Goal: Task Accomplishment & Management: Manage account settings

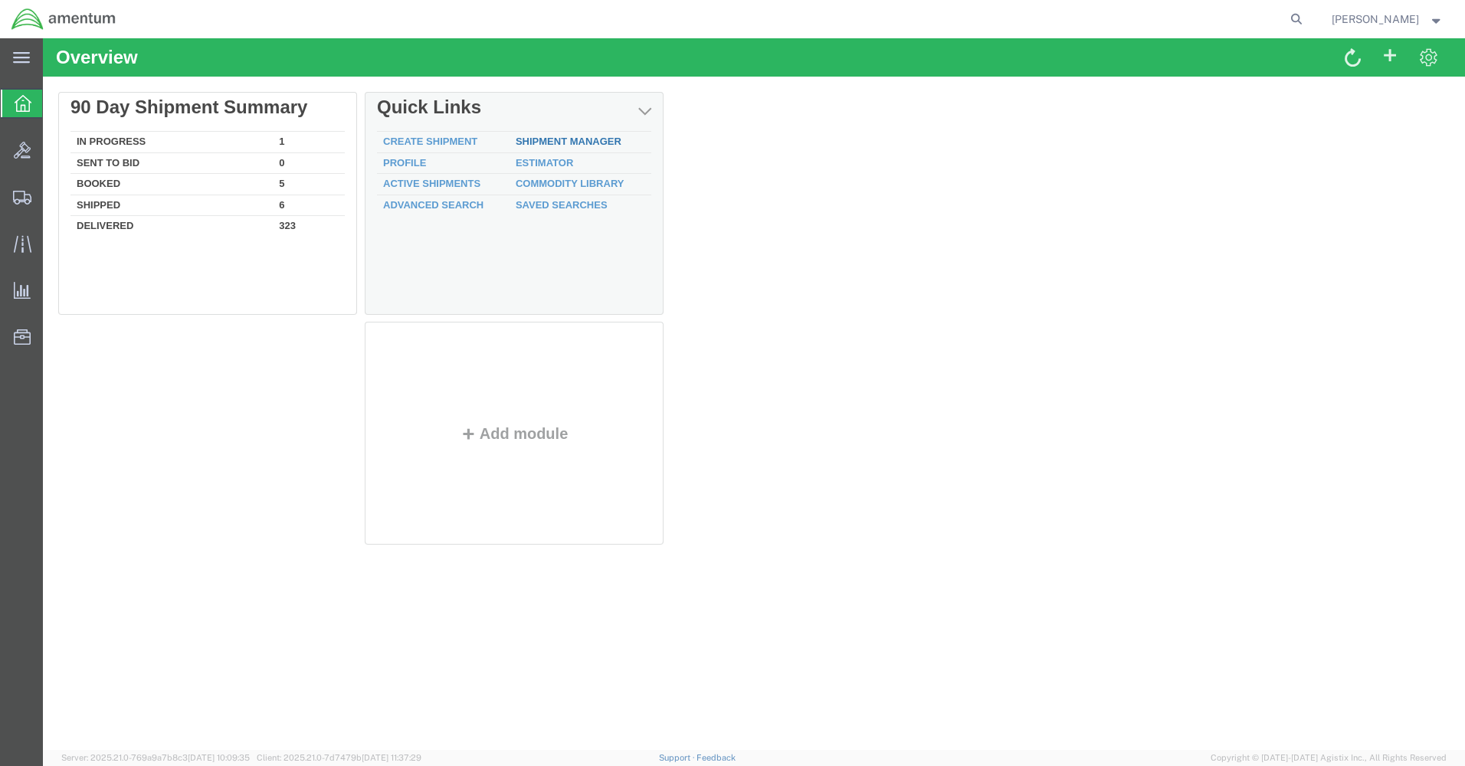
click at [574, 136] on link "Shipment Manager" at bounding box center [569, 141] width 106 height 11
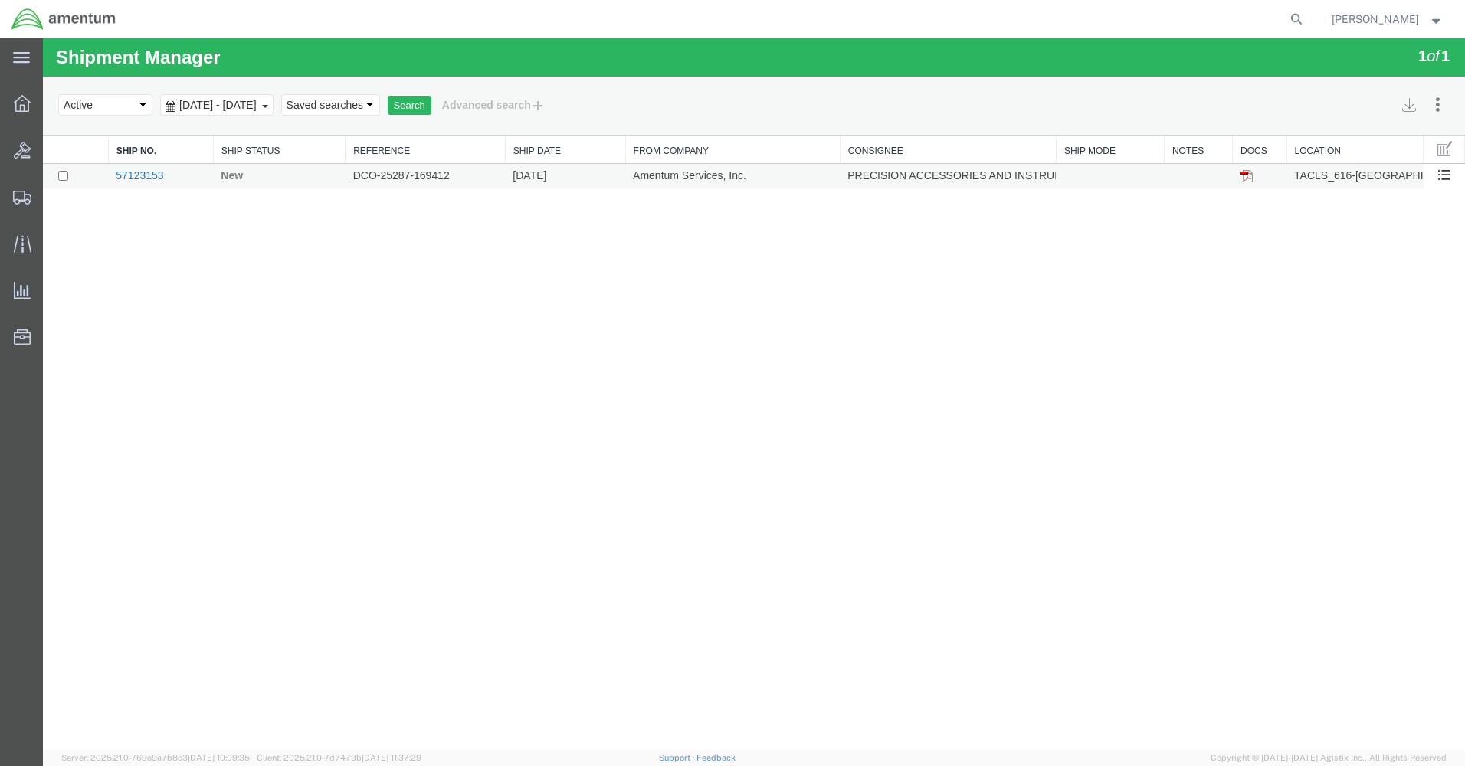
click at [155, 175] on link "57123153" at bounding box center [140, 175] width 48 height 12
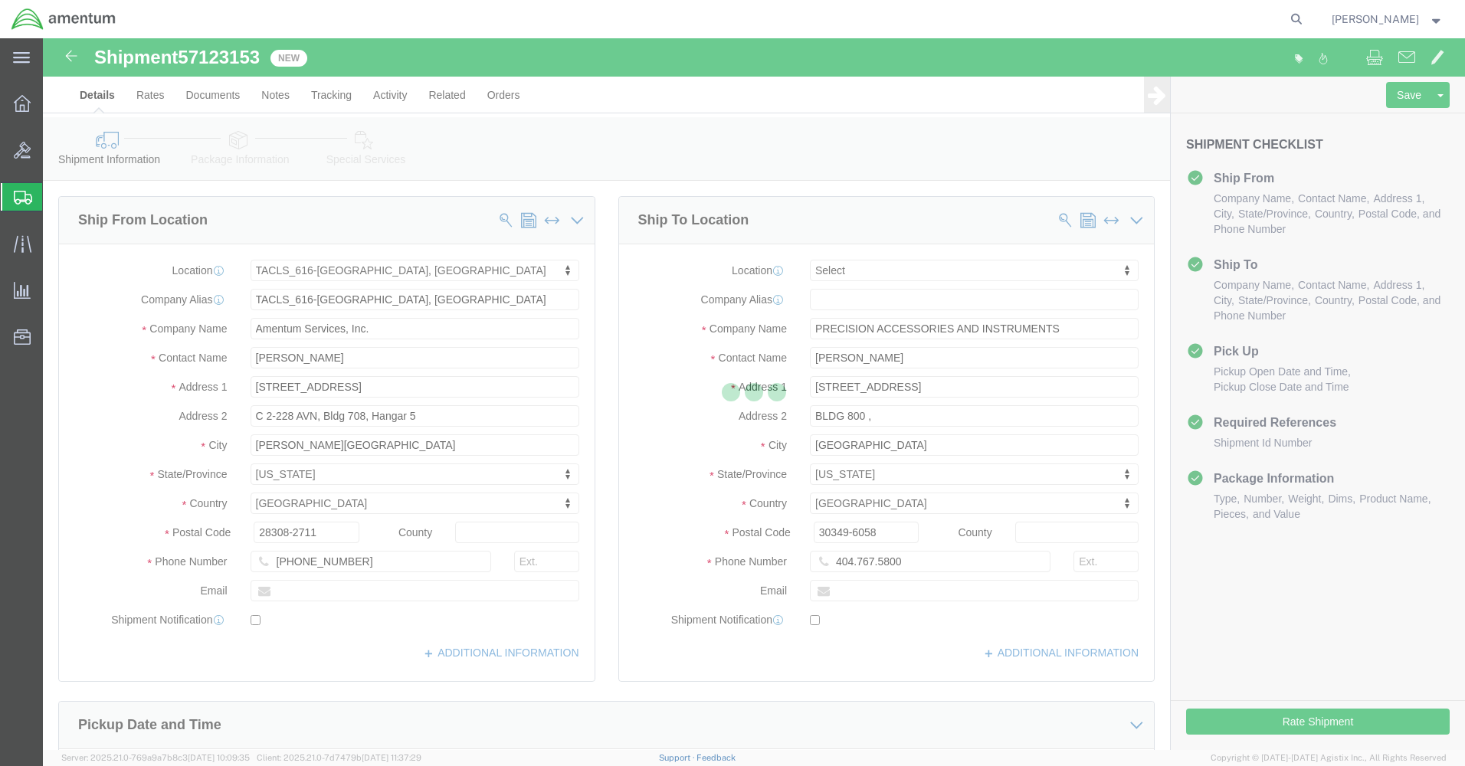
select select "42712"
select select
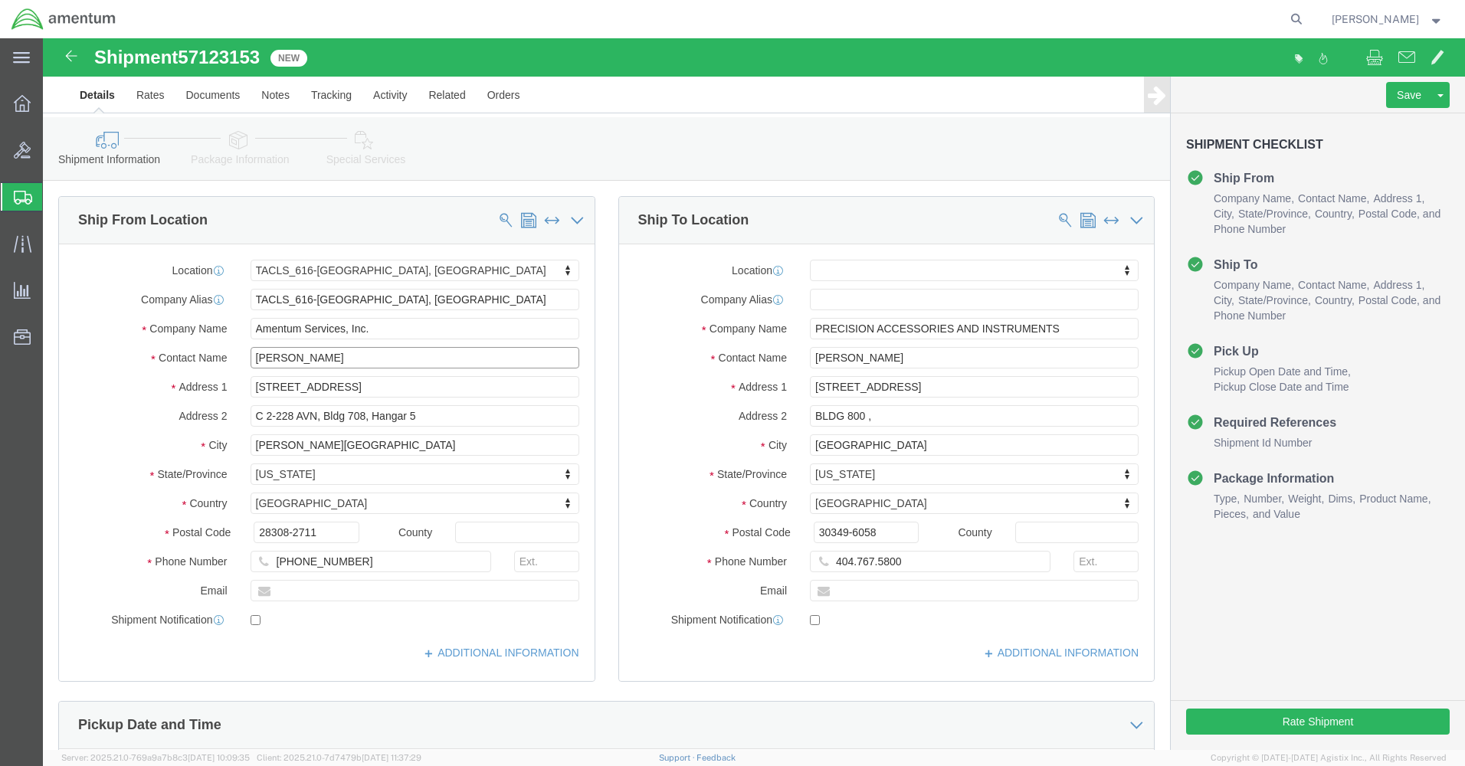
drag, startPoint x: 285, startPoint y: 323, endPoint x: 128, endPoint y: 323, distance: 157.1
click div "Contact Name [PERSON_NAME]"
type input "marc"
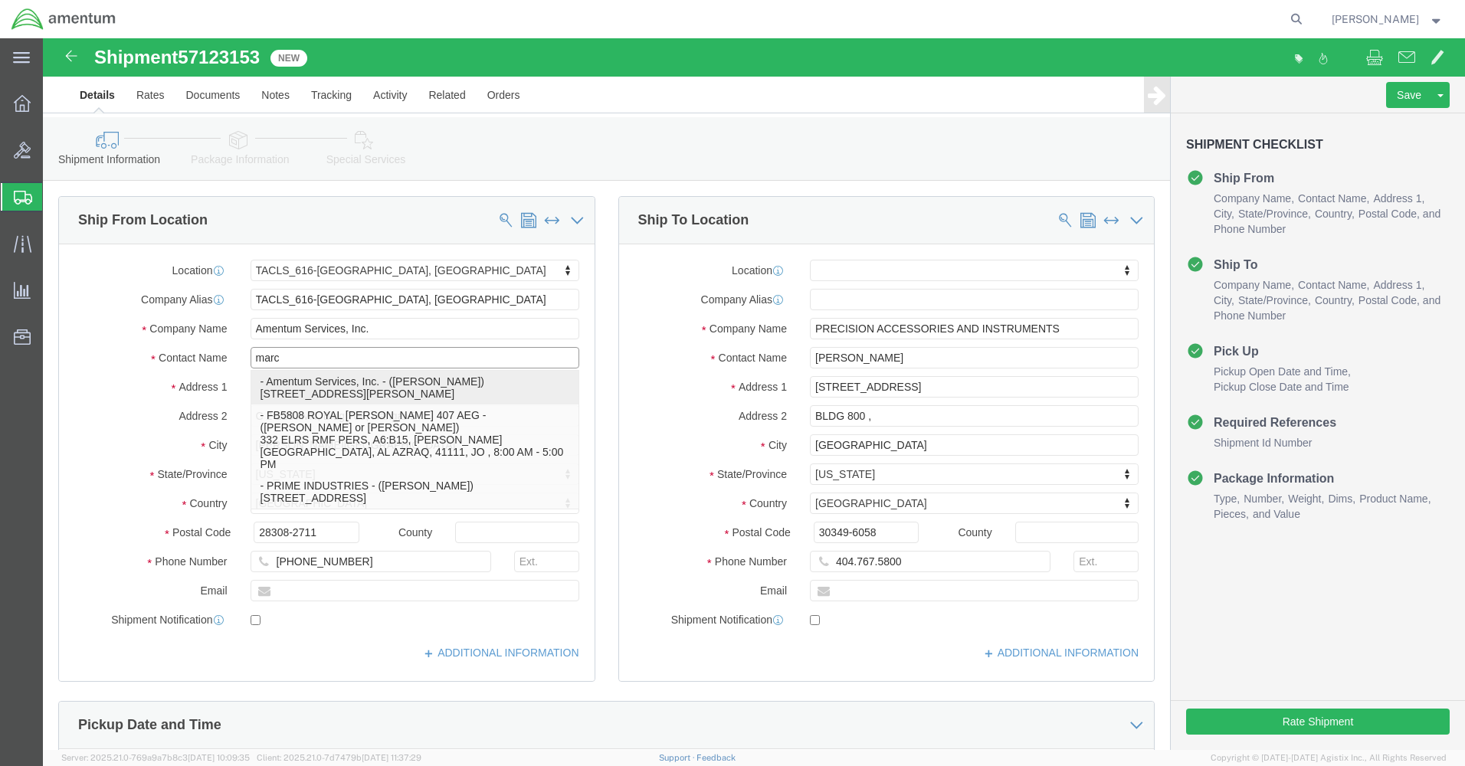
click p "- Amentum Services, Inc. - ([PERSON_NAME]) [STREET_ADDRESS][PERSON_NAME]"
select select
type input "[PERSON_NAME]"
type input "C 2-228 AVN"
type input "28308"
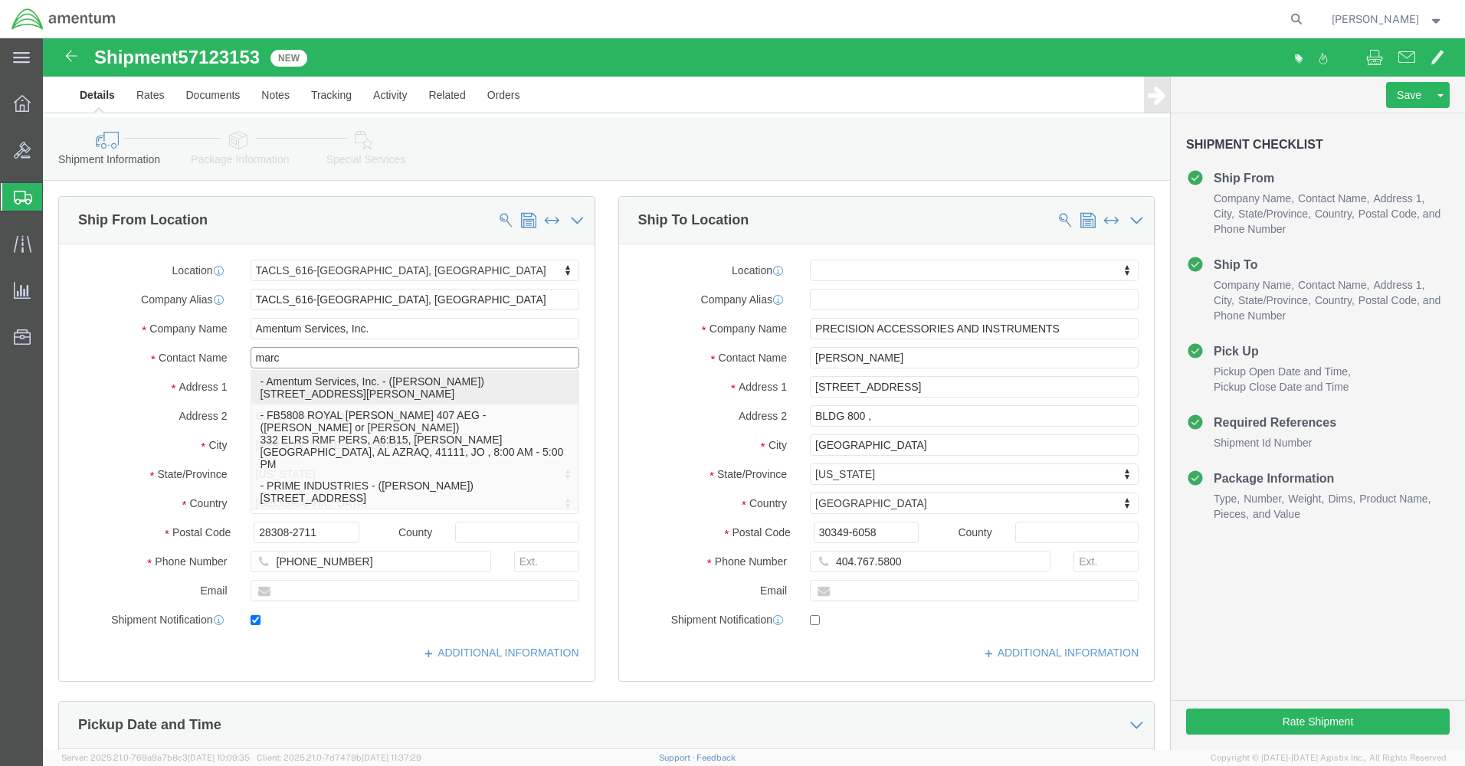
type input "[PHONE_NUMBER]"
type input "[PERSON_NAME][EMAIL_ADDRESS][PERSON_NAME][DOMAIN_NAME]"
checkbox input "true"
select select "NC"
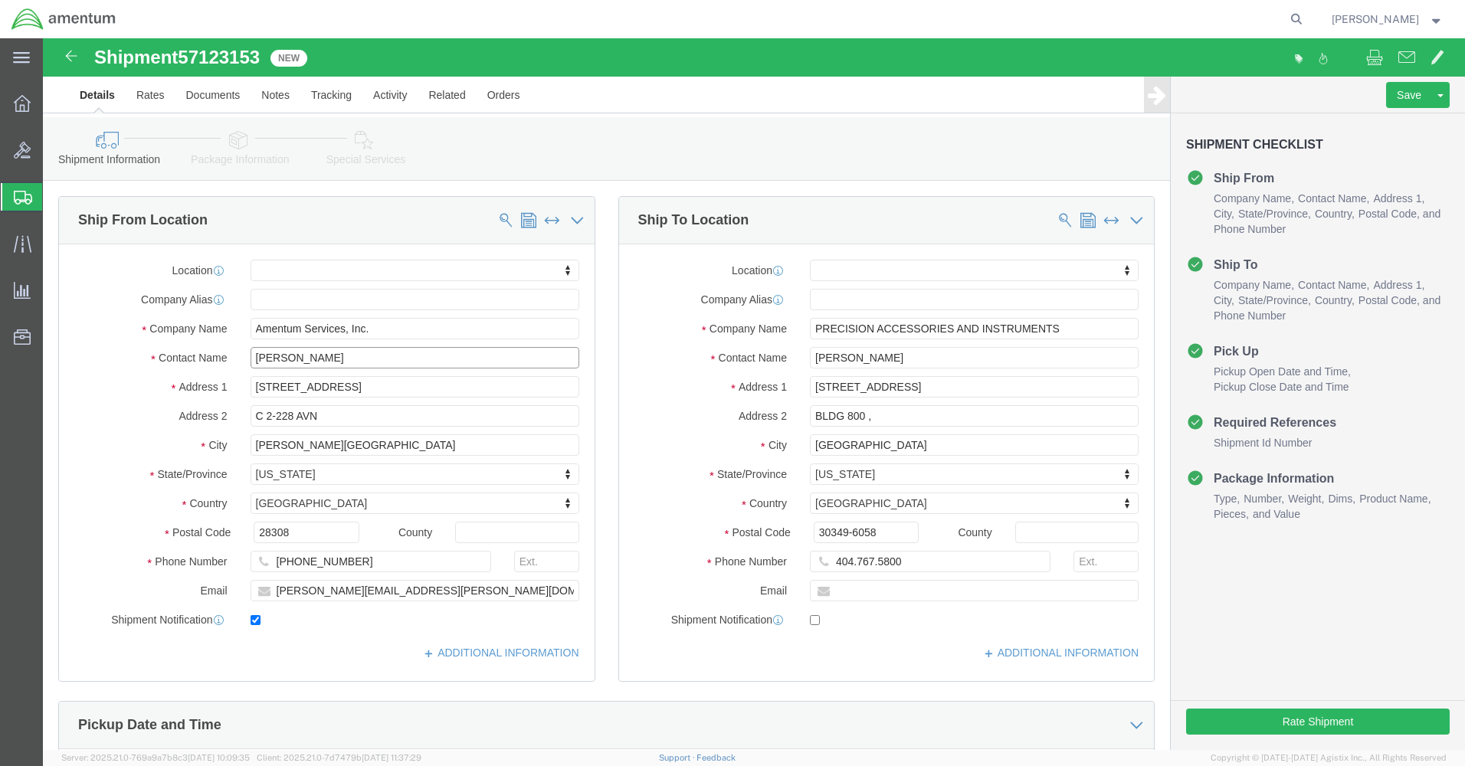
type input "[PERSON_NAME]"
click input "checkbox"
checkbox input "false"
click input "404.767.5800"
type input "4047675800"
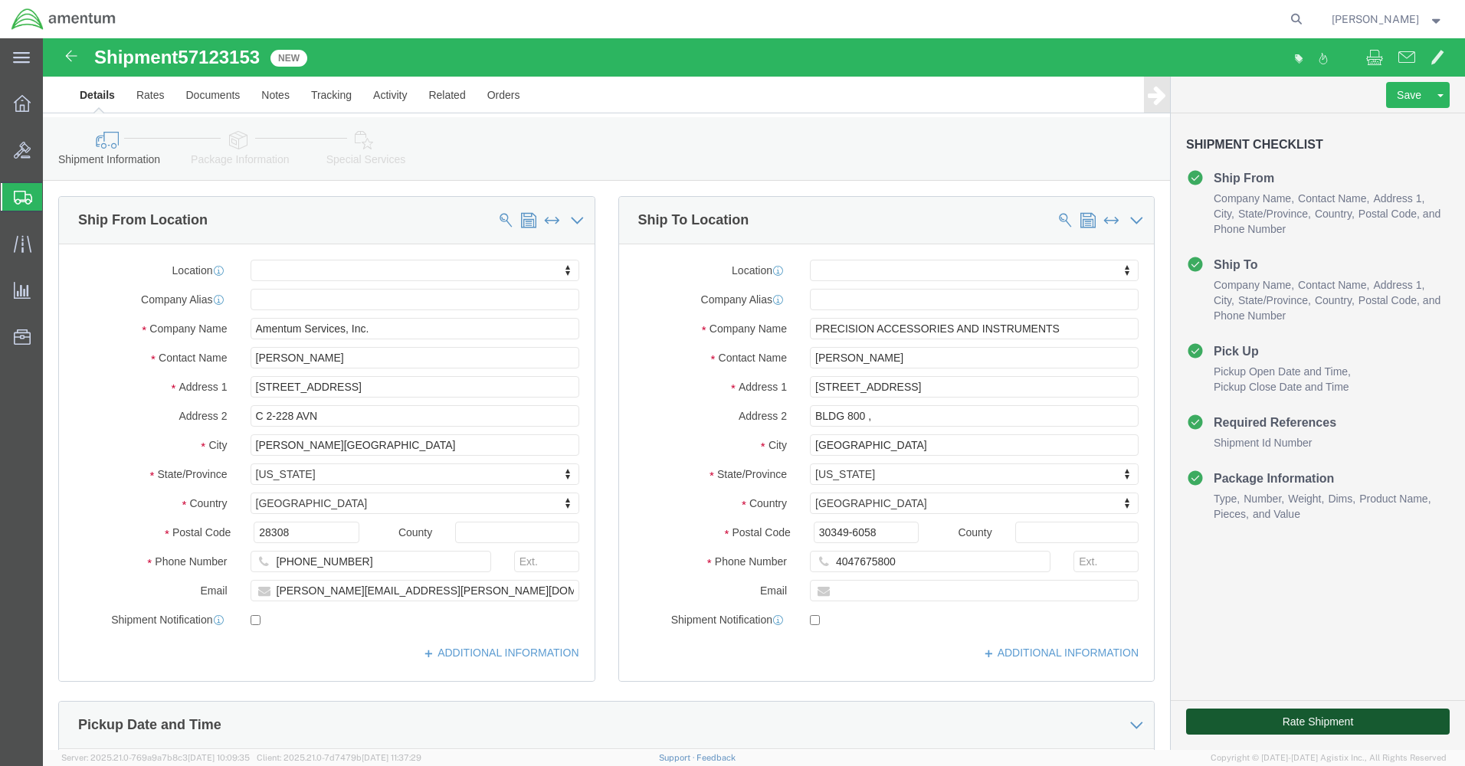
click button "Rate Shipment"
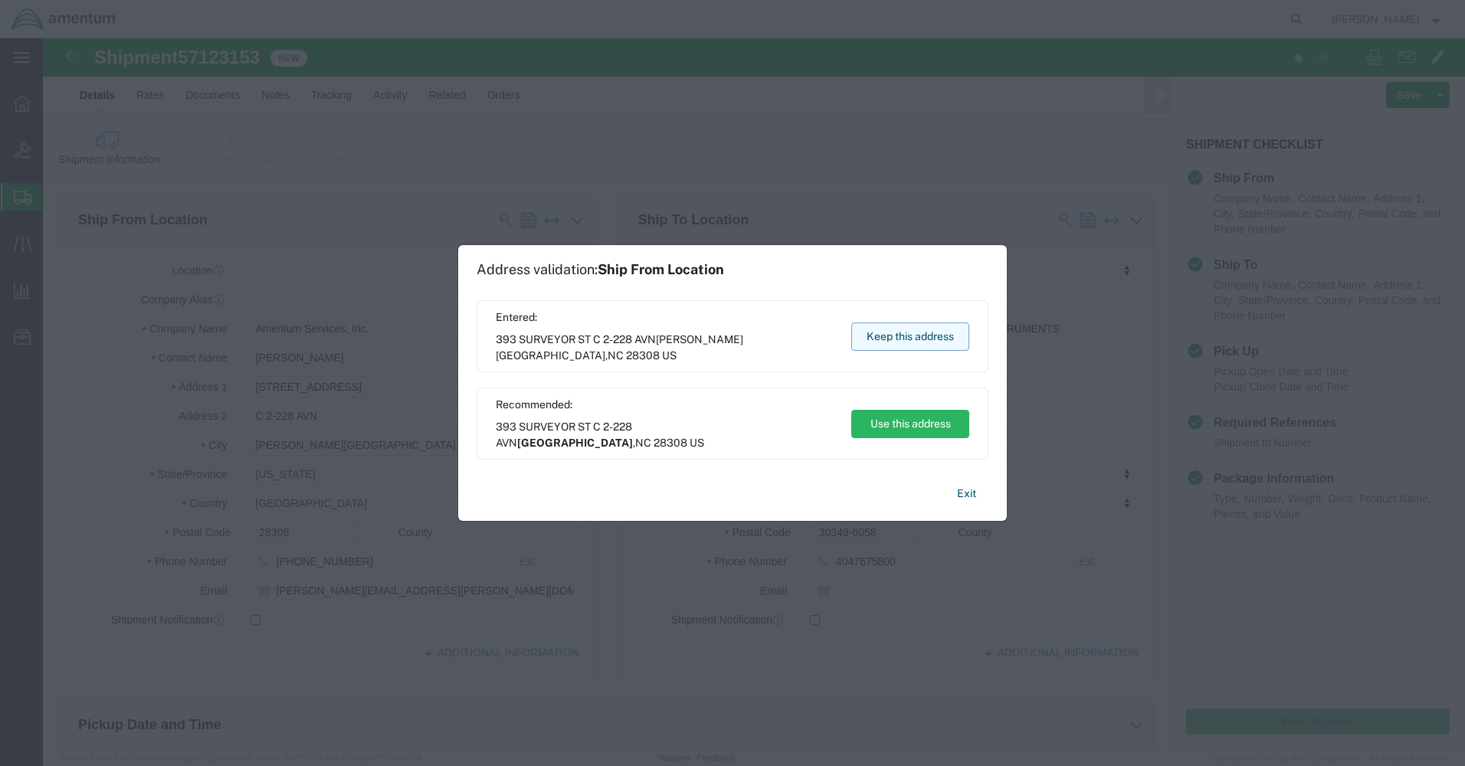
click at [881, 333] on button "Keep this address" at bounding box center [910, 337] width 118 height 28
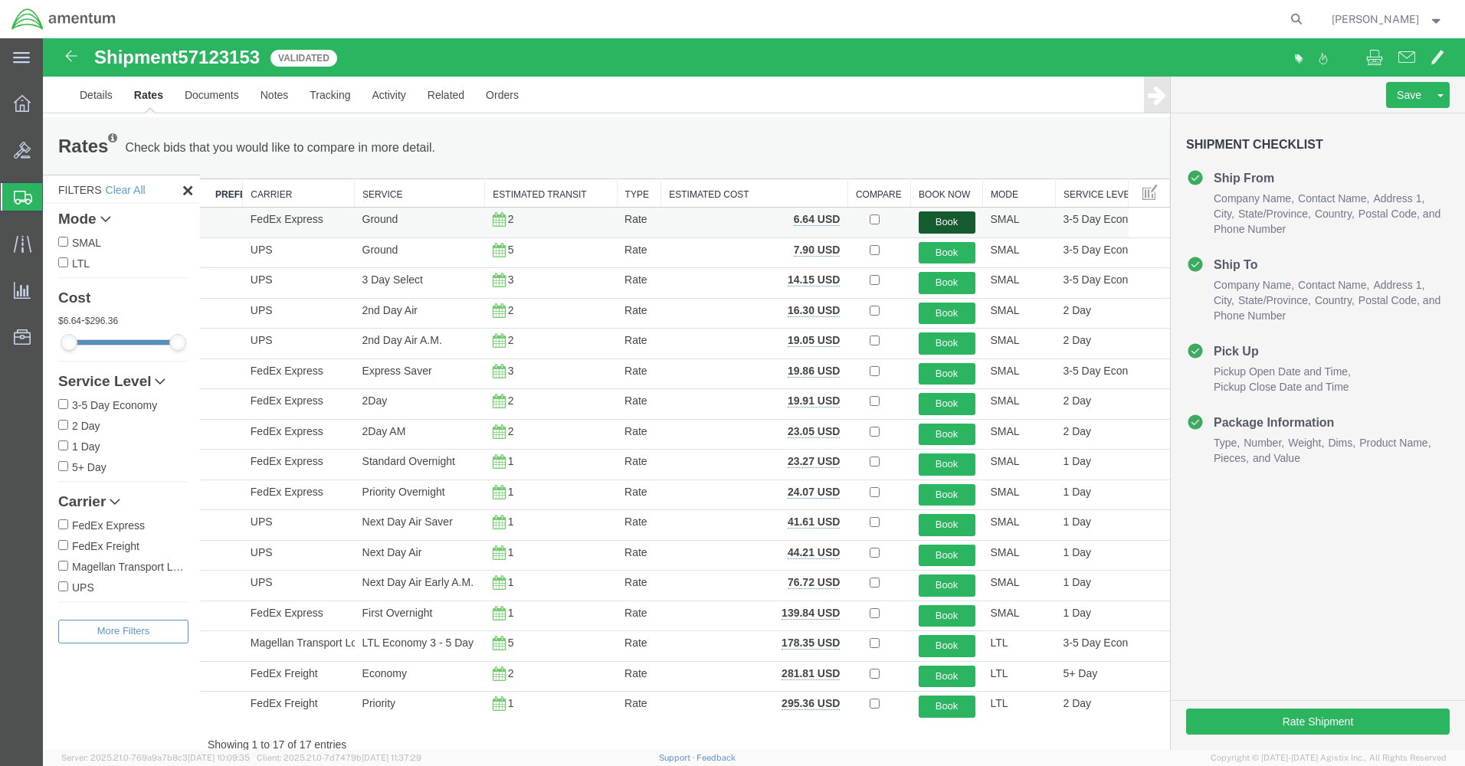
click at [934, 220] on button "Book" at bounding box center [947, 222] width 57 height 22
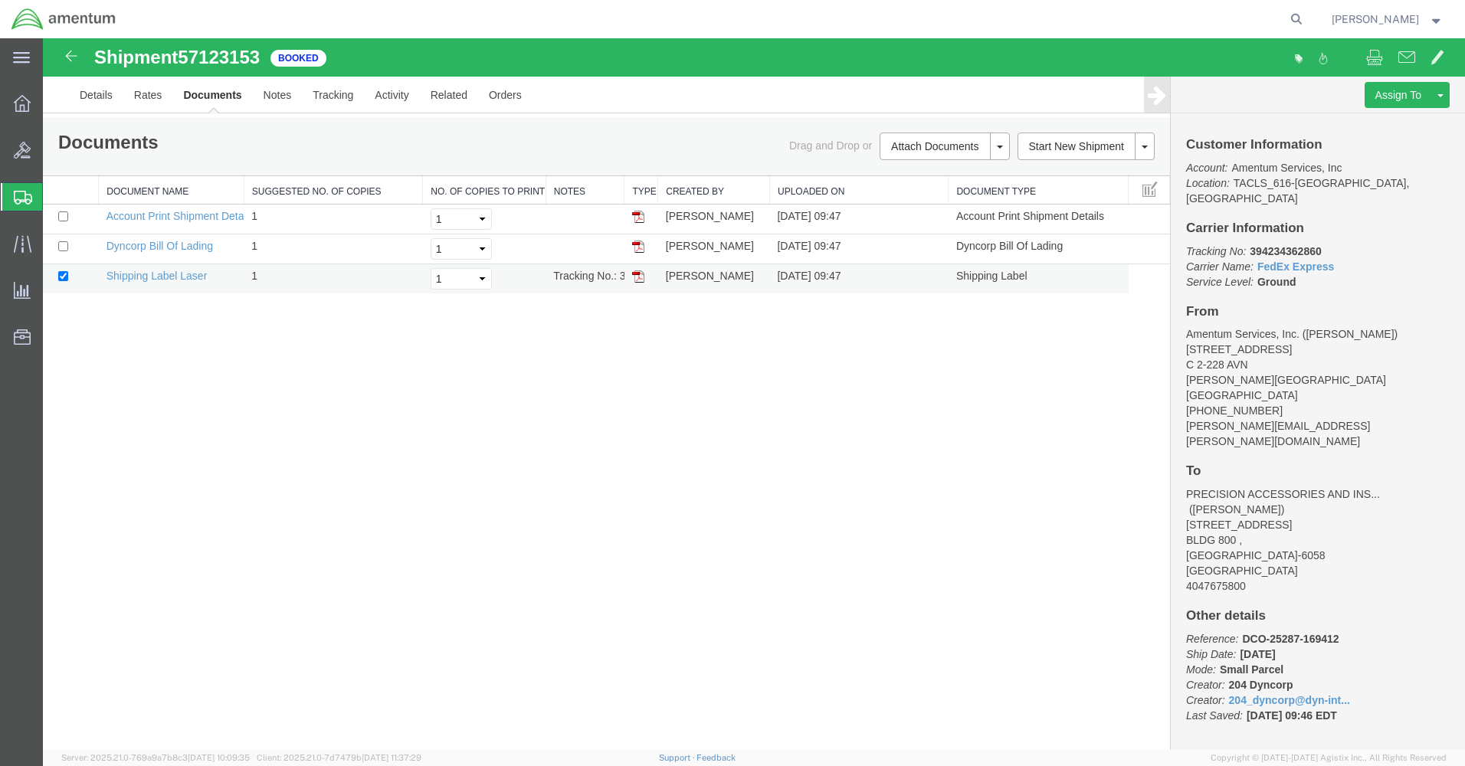
click at [632, 278] on img at bounding box center [638, 276] width 12 height 12
click at [90, 93] on link "Details" at bounding box center [96, 95] width 54 height 37
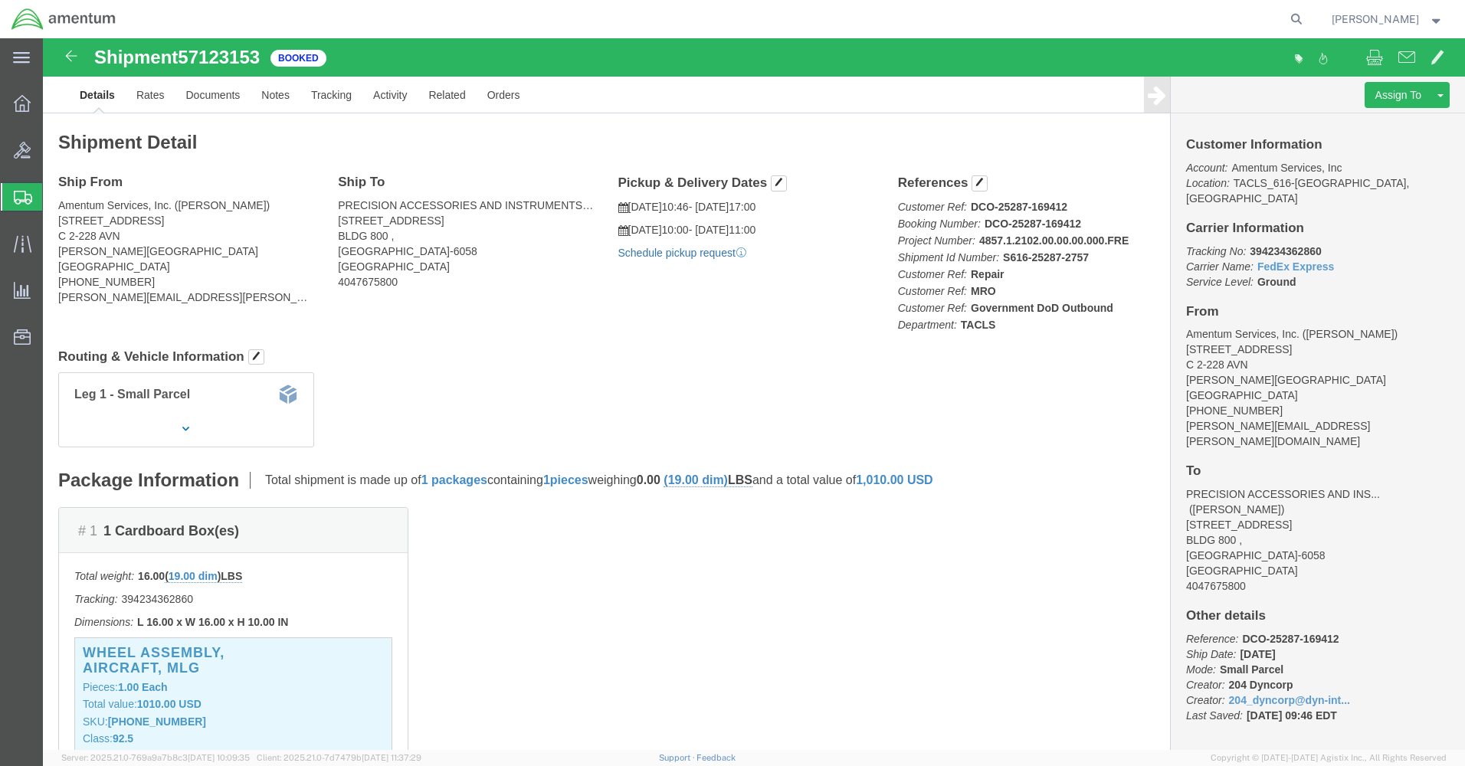
click link "Schedule pickup request"
click at [23, 106] on icon at bounding box center [22, 103] width 17 height 17
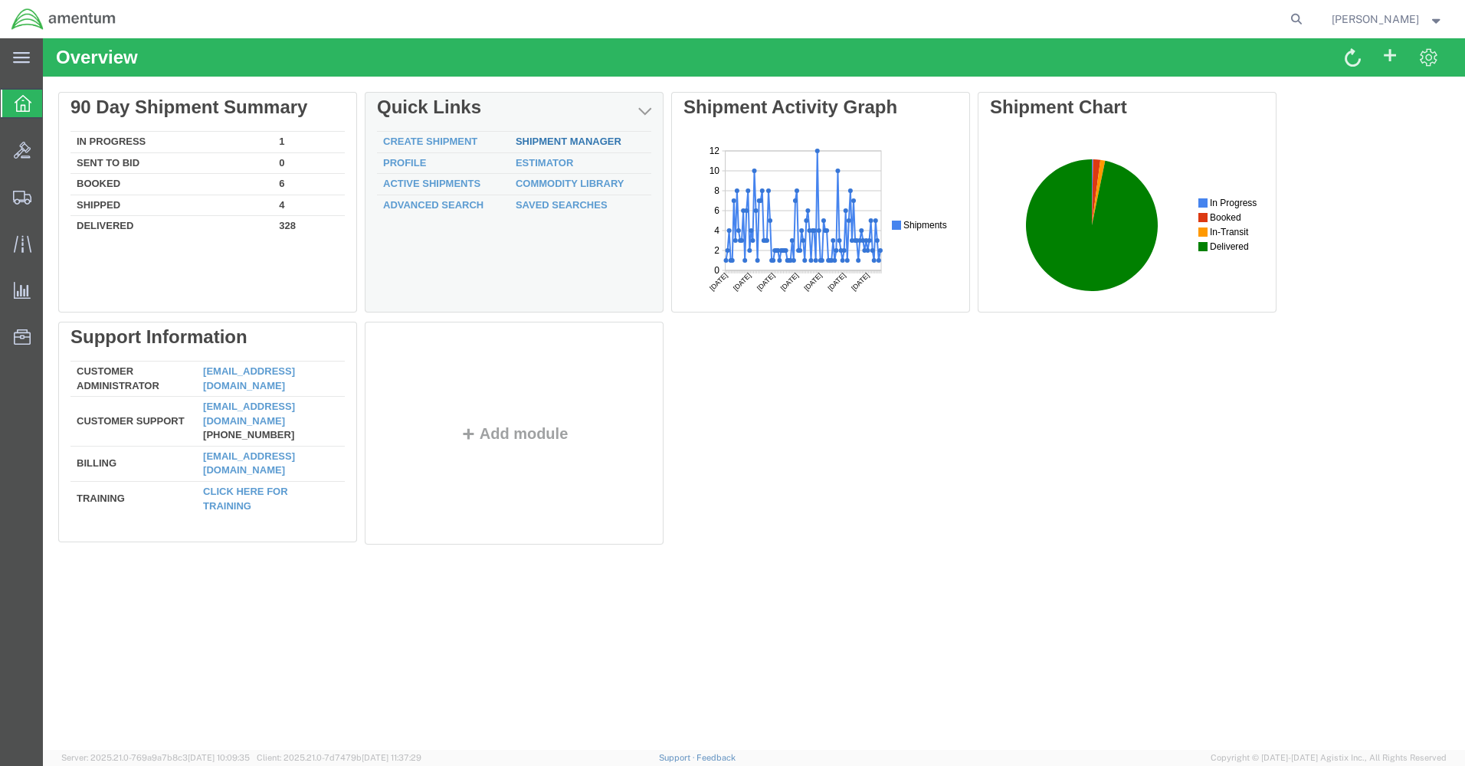
click at [525, 141] on link "Shipment Manager" at bounding box center [569, 141] width 106 height 11
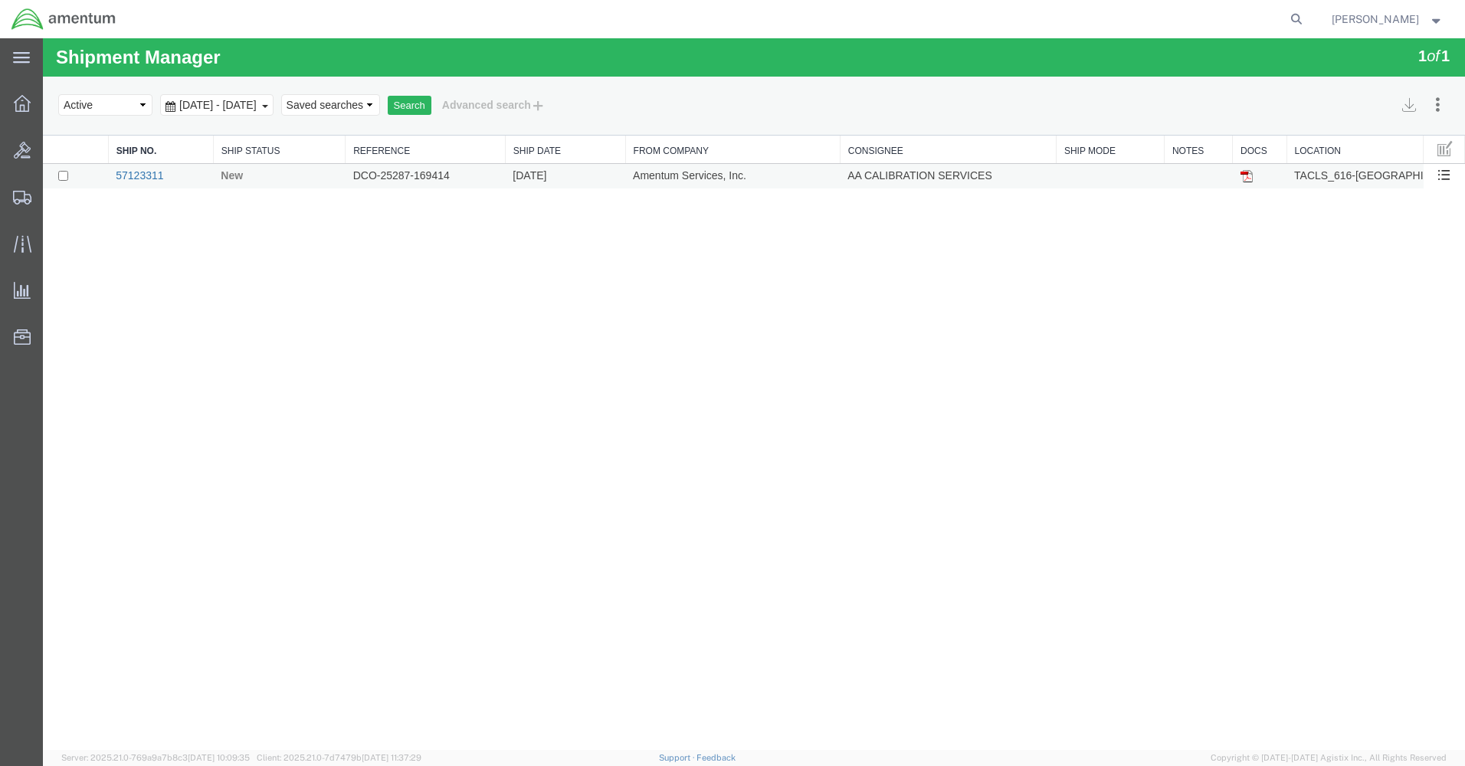
click at [143, 172] on link "57123311" at bounding box center [140, 175] width 48 height 12
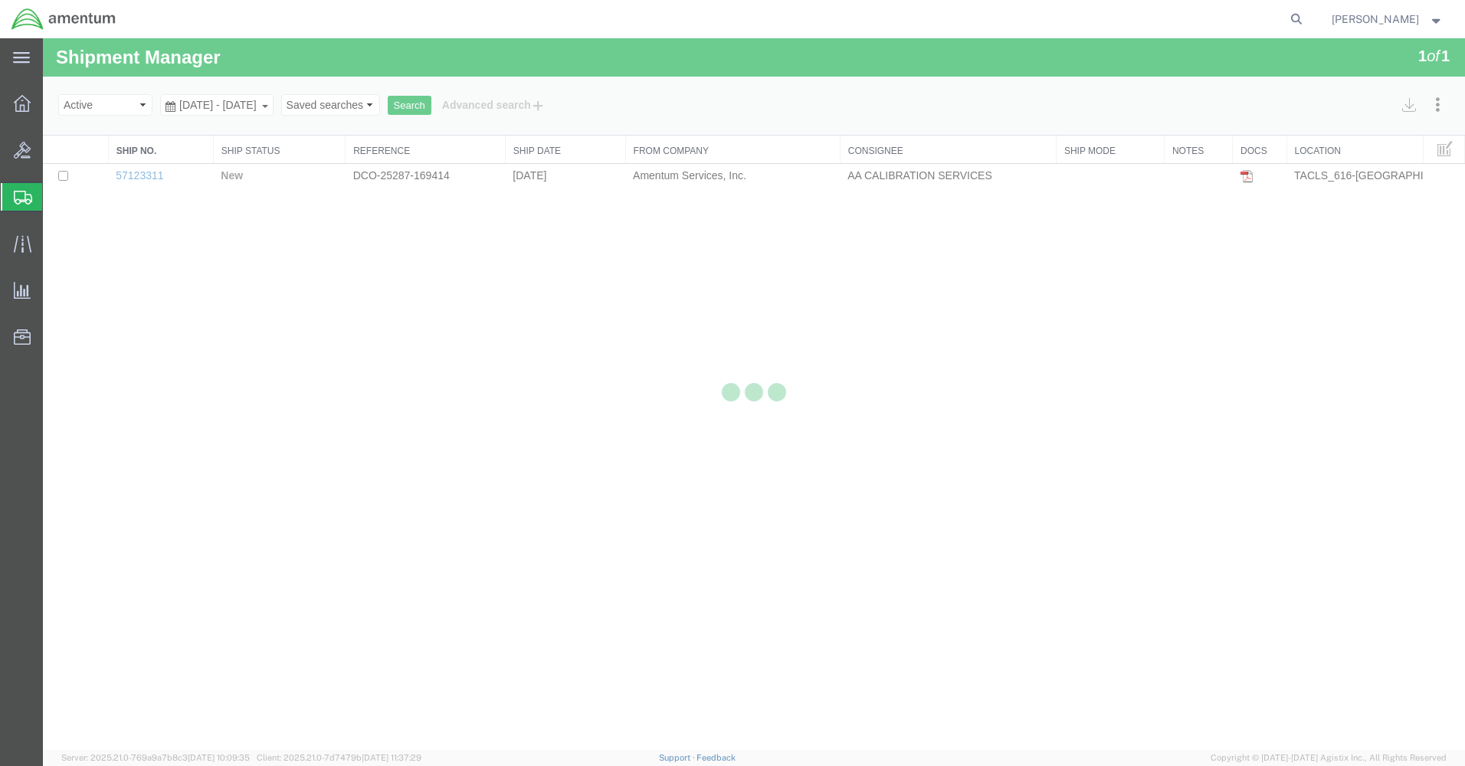
select select "42712"
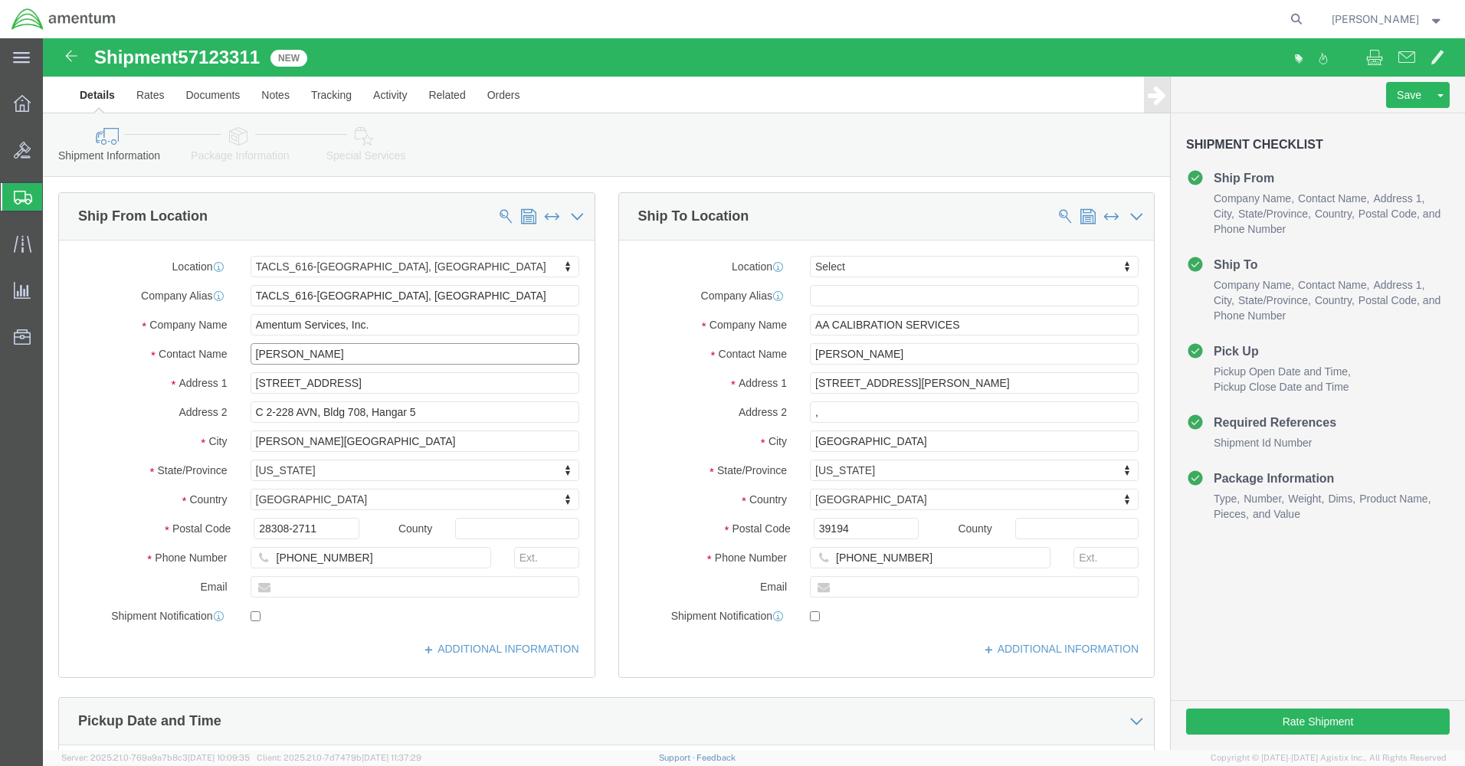
click input "[PERSON_NAME]"
drag, startPoint x: 281, startPoint y: 319, endPoint x: 155, endPoint y: 330, distance: 126.9
click div "Location TACLS_616-[GEOGRAPHIC_DATA], [GEOGRAPHIC_DATA] Select My Profile Locat…"
type input "[PERSON_NAME]"
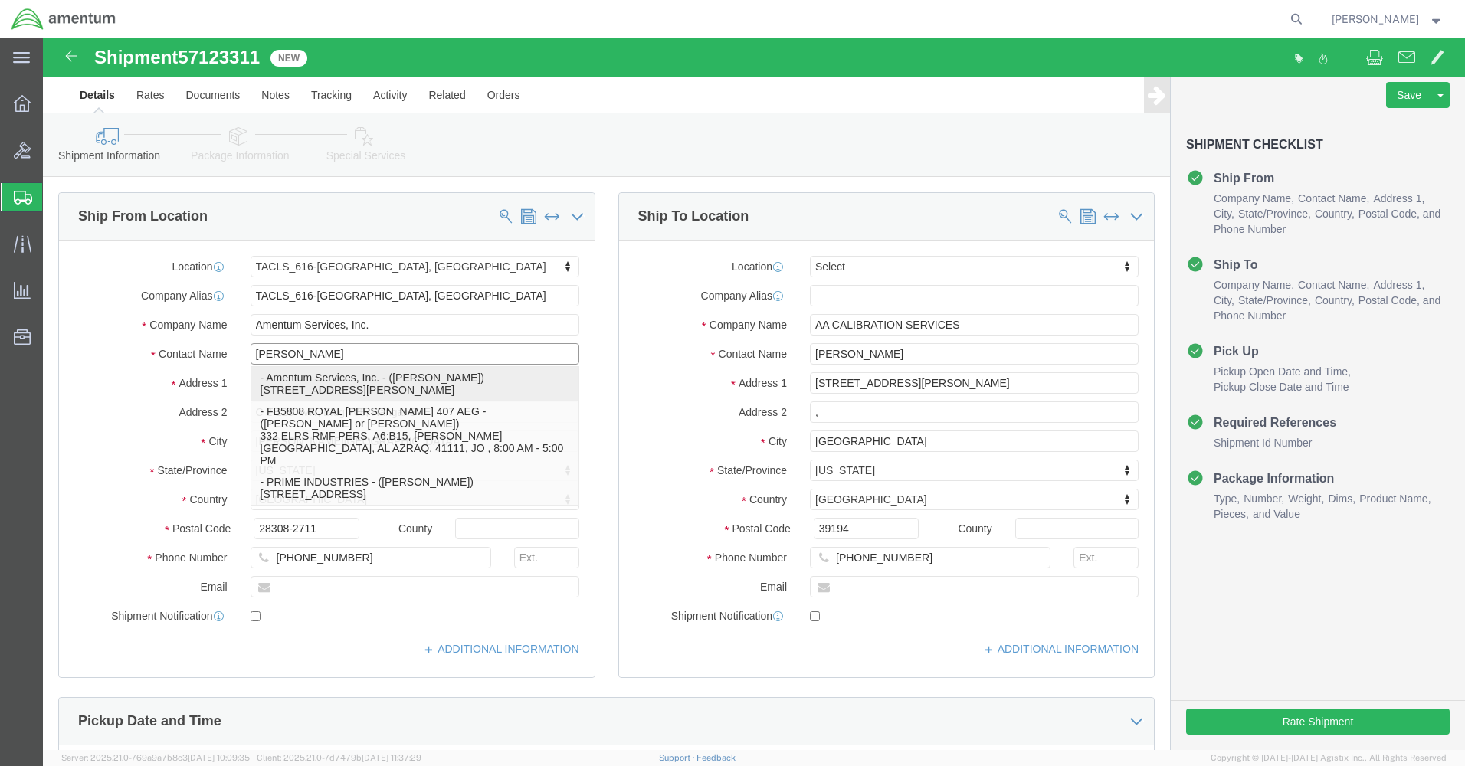
click p "- Amentum Services, Inc. - ([PERSON_NAME]) [STREET_ADDRESS][PERSON_NAME]"
select select
type input "[PERSON_NAME]"
type input "C 2-228 AVN"
type input "28308"
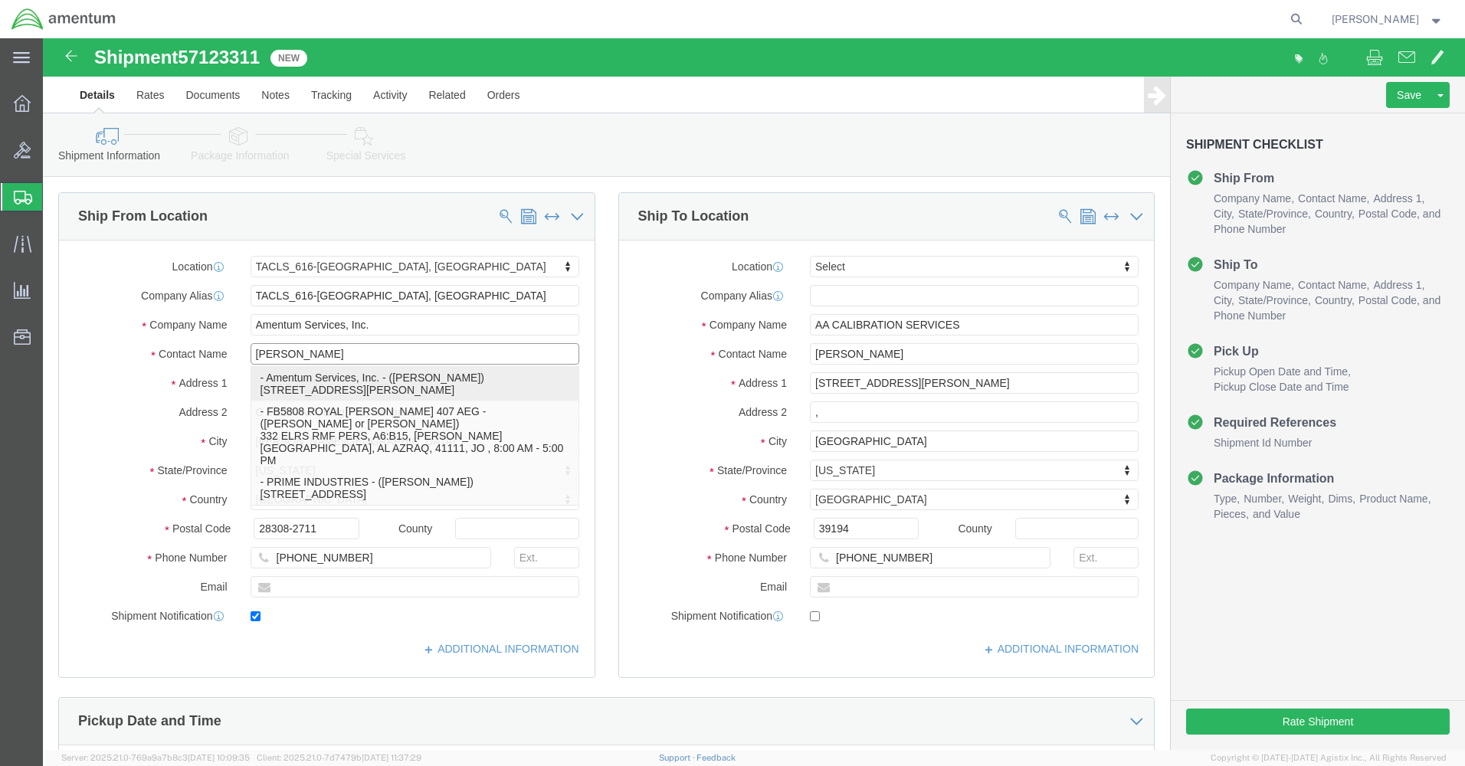
type input "[PHONE_NUMBER]"
type input "[PERSON_NAME][EMAIL_ADDRESS][PERSON_NAME][DOMAIN_NAME]"
checkbox input "true"
select select "NC"
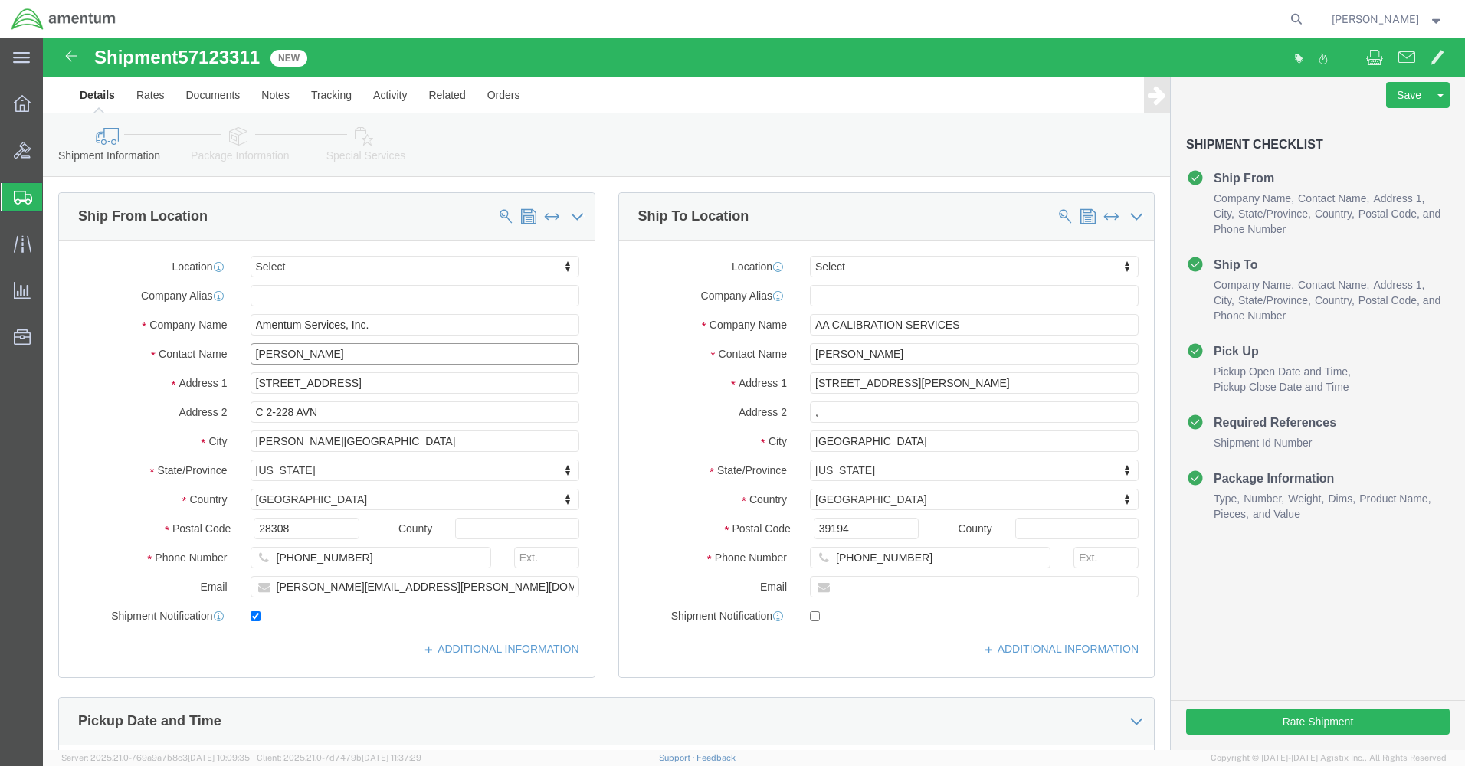
type input "[PERSON_NAME]"
click input "checkbox"
checkbox input "false"
click button "Rate Shipment"
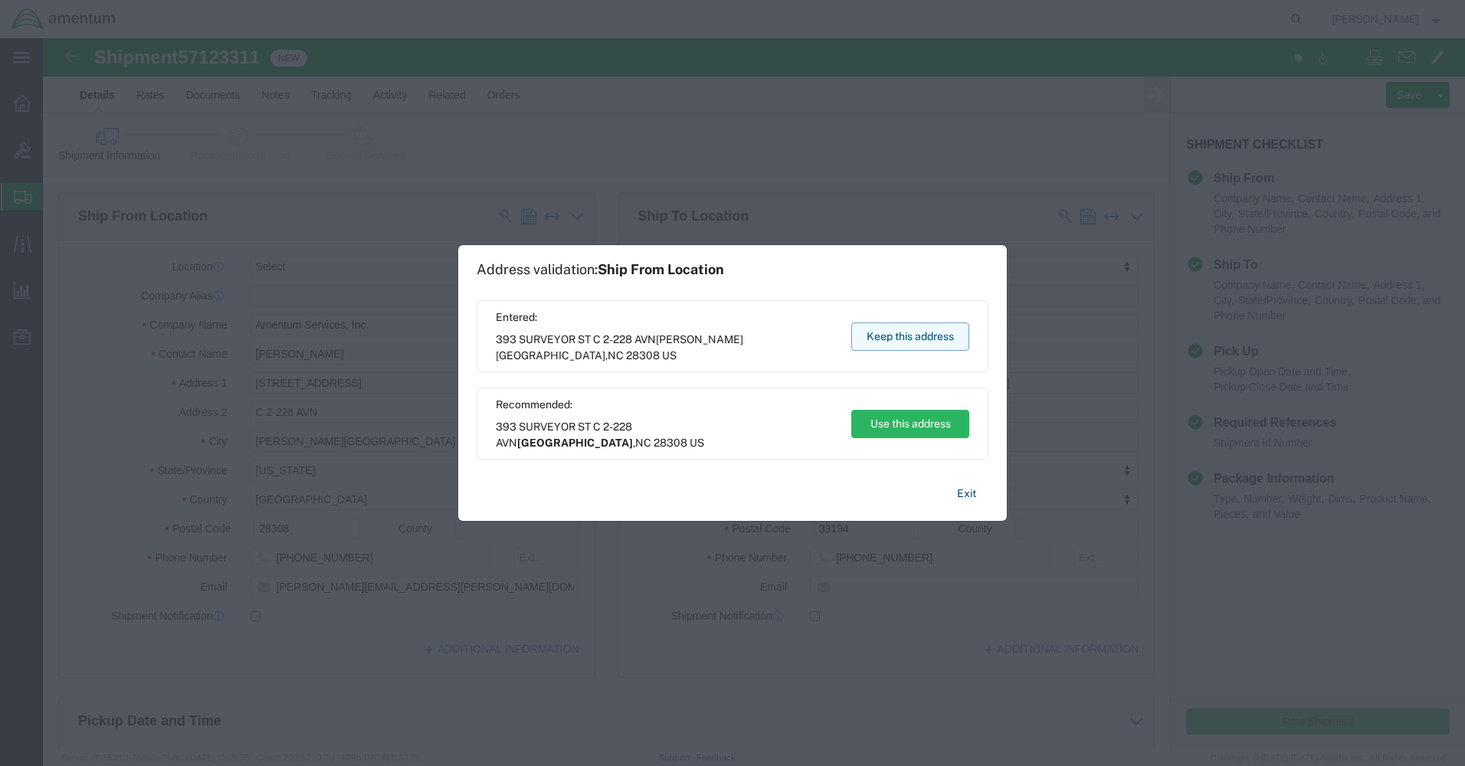
click at [933, 334] on button "Keep this address" at bounding box center [910, 337] width 118 height 28
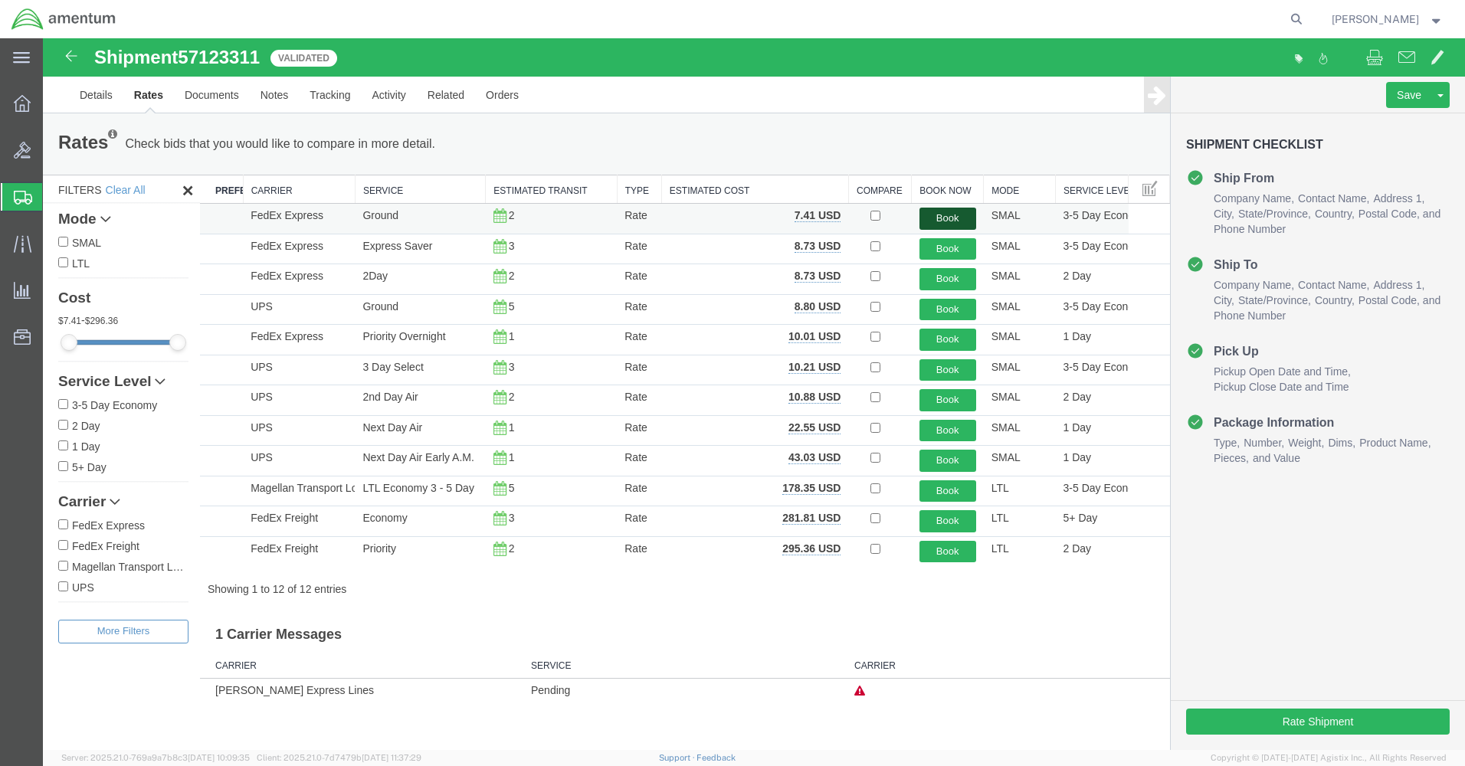
click at [944, 216] on button "Book" at bounding box center [947, 219] width 57 height 22
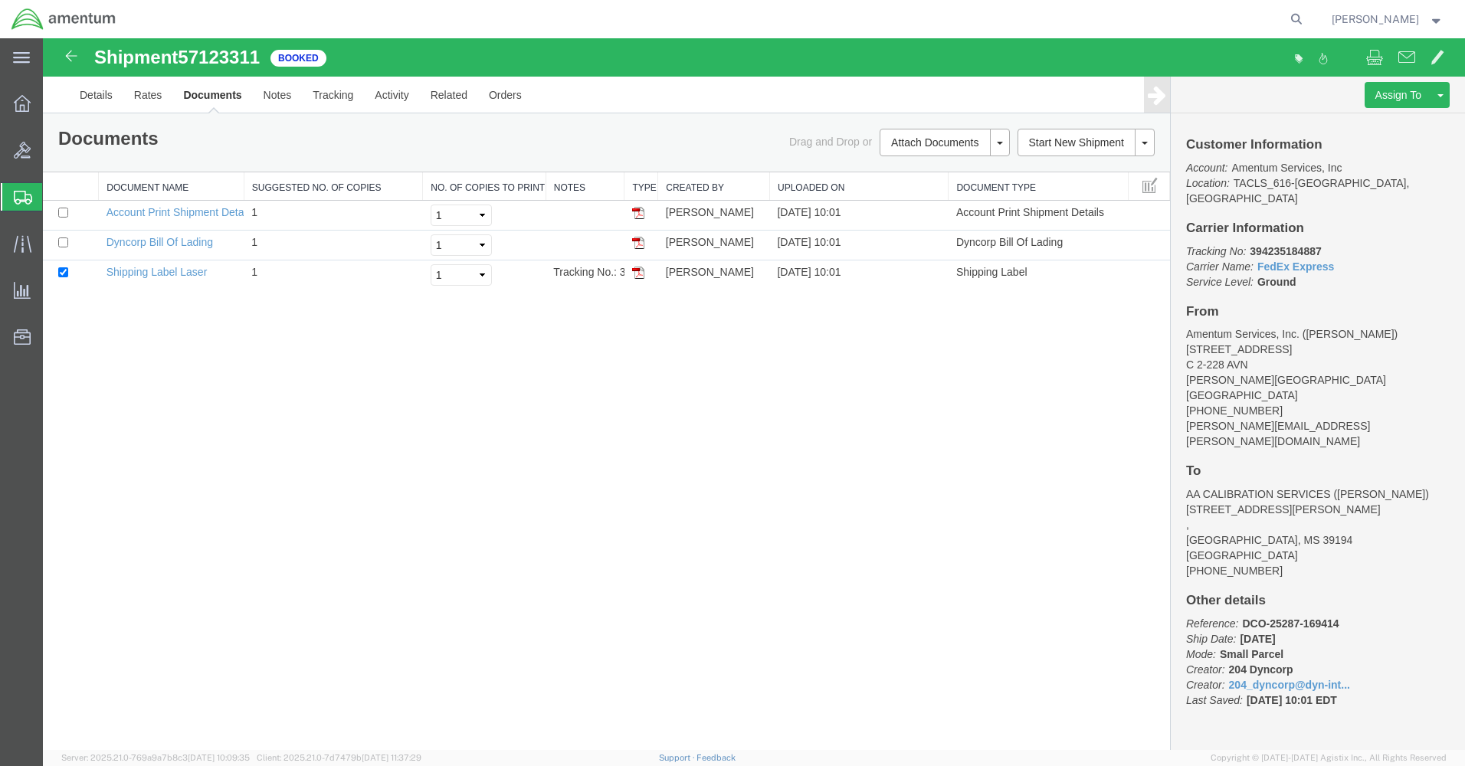
drag, startPoint x: 638, startPoint y: 272, endPoint x: 762, endPoint y: 394, distance: 174.5
click at [638, 272] on img at bounding box center [638, 273] width 12 height 12
click at [87, 84] on link "Details" at bounding box center [96, 95] width 54 height 37
